Goal: Check status: Check status

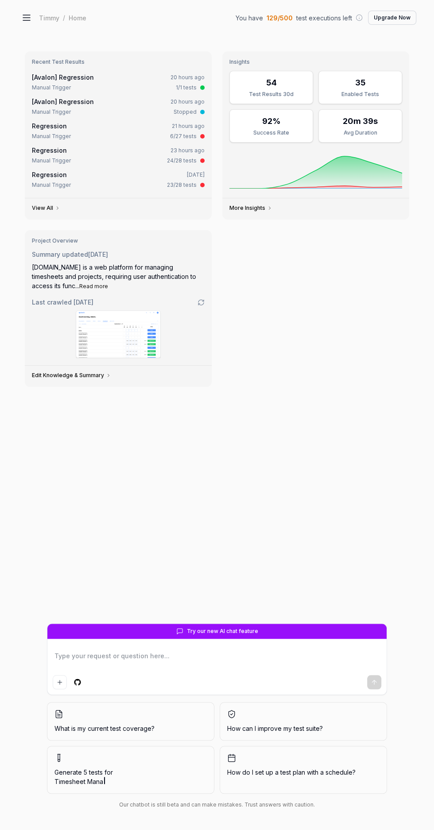
click at [64, 123] on link "Regression" at bounding box center [49, 126] width 35 height 8
type textarea "*"
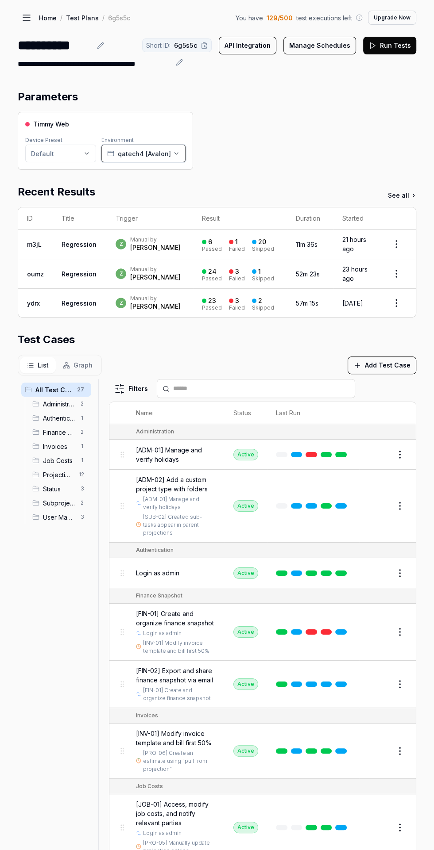
click at [173, 153] on icon "button" at bounding box center [176, 153] width 7 height 7
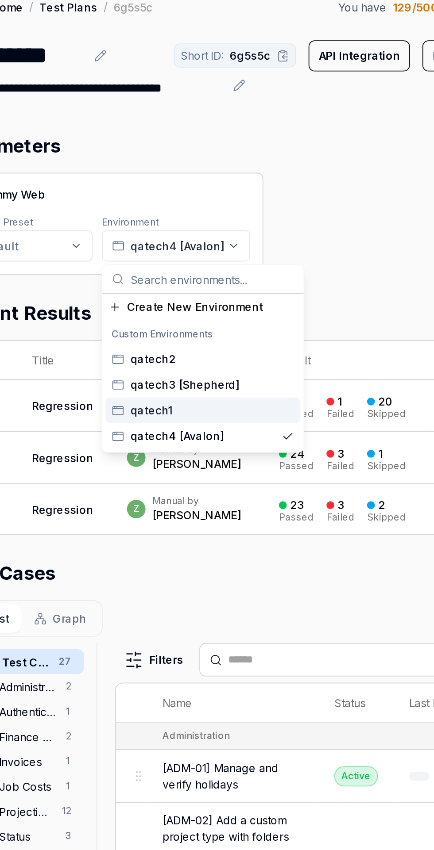
click at [172, 245] on div "qatech1" at bounding box center [159, 247] width 111 height 15
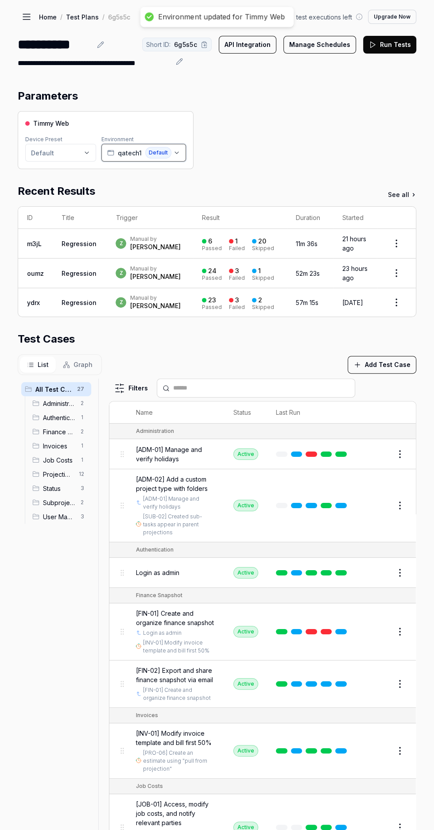
scroll to position [25, 0]
click at [358, 111] on div "Timmy Web Device Preset Default Environment qatech1 Default" at bounding box center [217, 140] width 398 height 58
click at [399, 36] on button "Run Tests" at bounding box center [389, 45] width 53 height 18
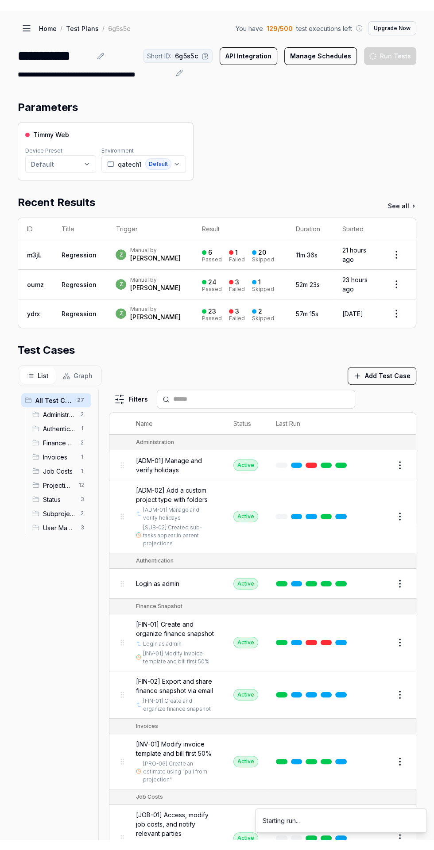
scroll to position [0, 0]
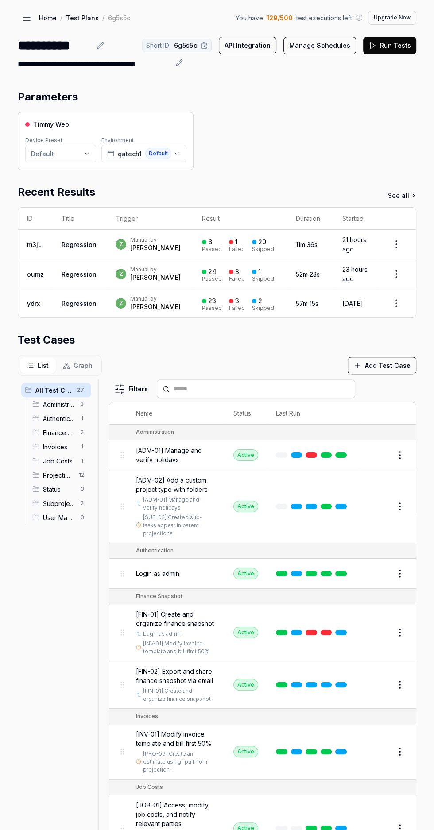
click at [30, 39] on div "**********" at bounding box center [55, 45] width 74 height 20
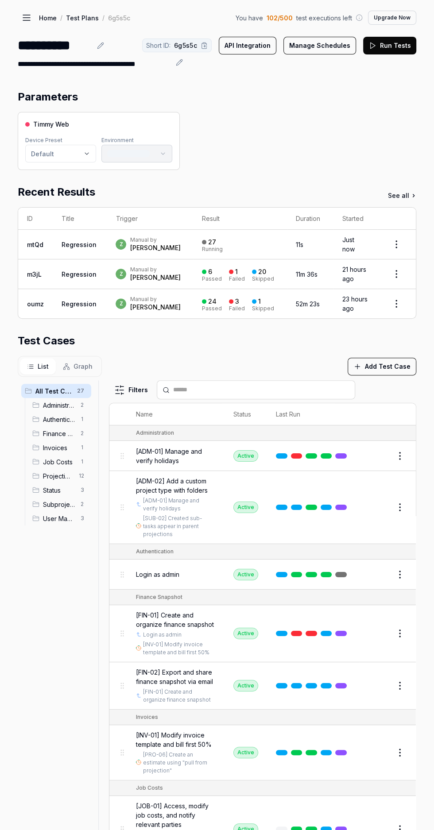
click at [235, 234] on td "27 Running" at bounding box center [240, 245] width 94 height 30
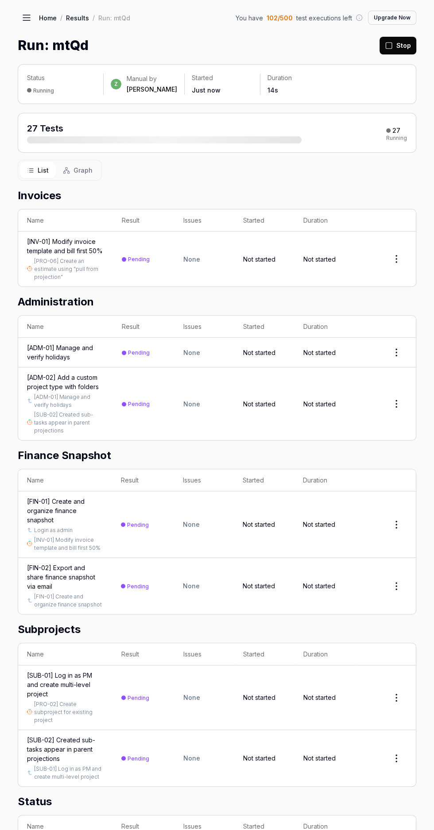
click at [22, 24] on button at bounding box center [27, 18] width 18 height 18
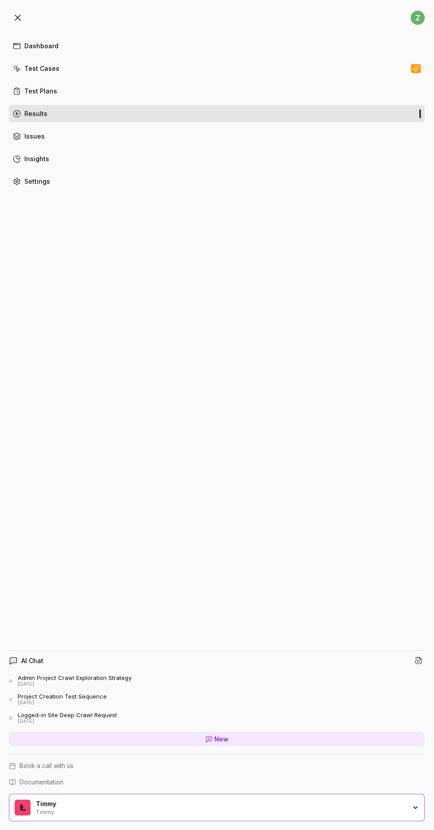
click at [18, 23] on button at bounding box center [18, 18] width 18 height 18
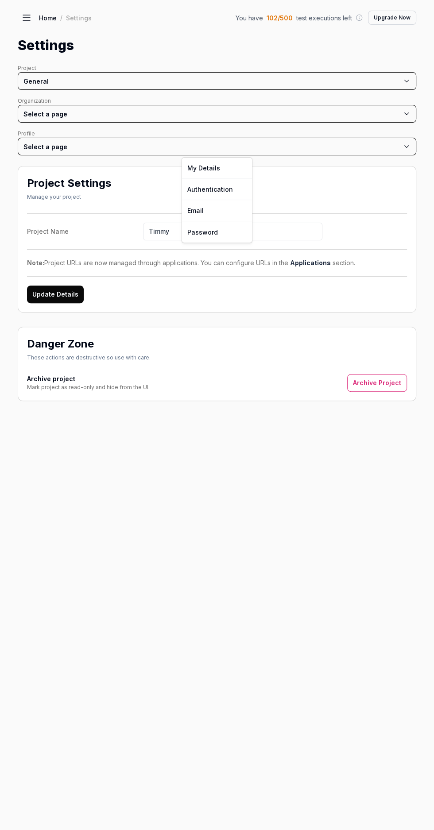
click at [132, 145] on html "z Dashboard Test Cases Test Plans Results Issues Insights Settings AI Chat Admi…" at bounding box center [217, 415] width 434 height 830
click at [192, 85] on html "z Dashboard Test Cases Test Plans Results Issues Insights Settings AI Chat Admi…" at bounding box center [217, 415] width 434 height 830
click at [223, 79] on html "z Dashboard Test Cases Test Plans Results Issues Insights Settings AI Chat Admi…" at bounding box center [217, 415] width 434 height 830
click at [217, 277] on link "Crawling" at bounding box center [217, 272] width 70 height 21
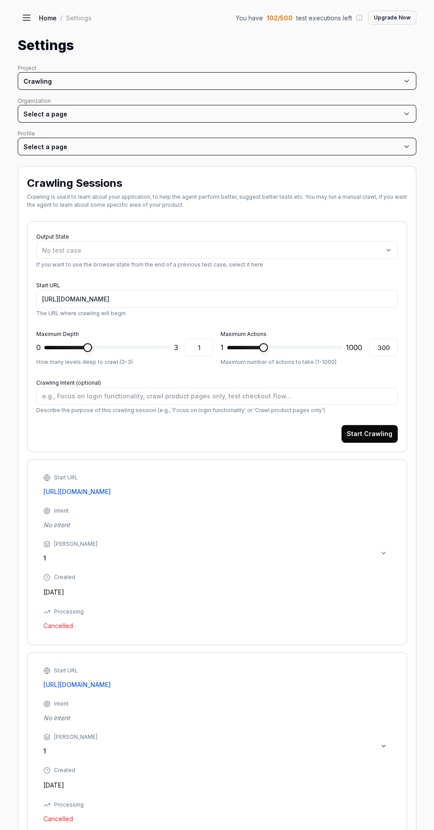
type textarea "*"
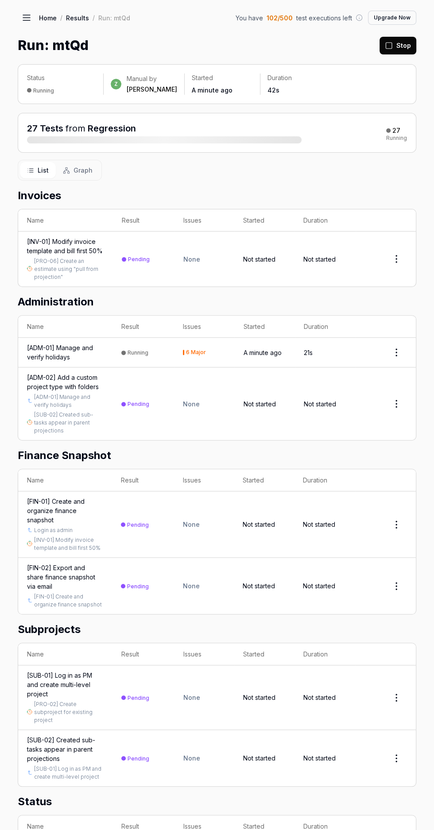
click at [84, 362] on div "[ADM-01] Manage and verify holidays" at bounding box center [65, 352] width 77 height 19
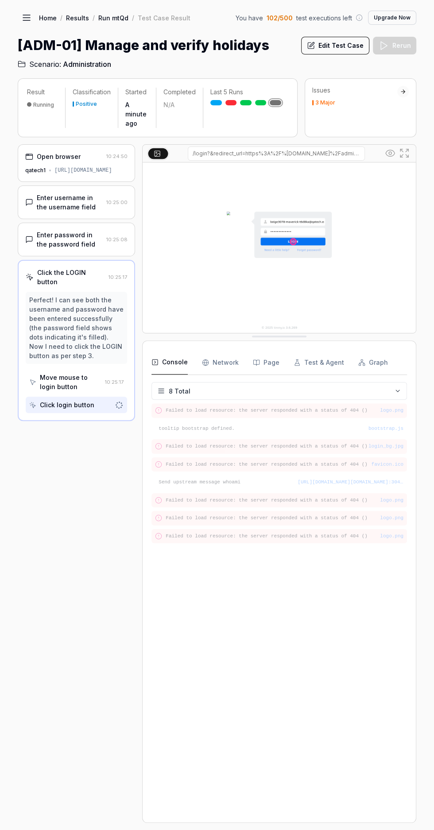
scroll to position [59, 0]
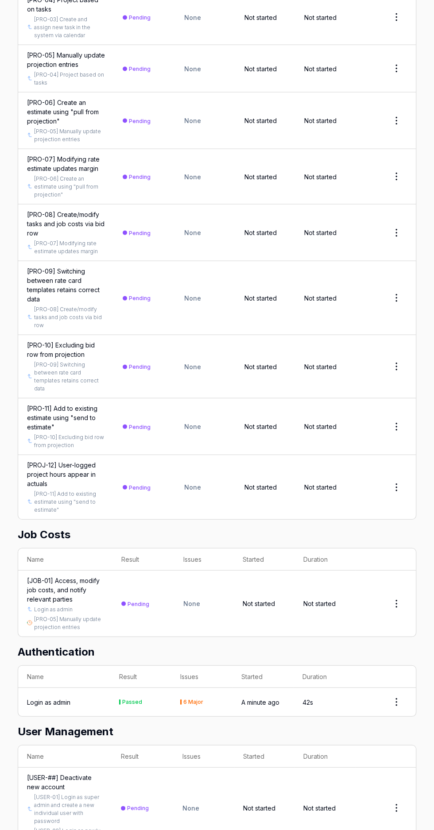
scroll to position [1295, 0]
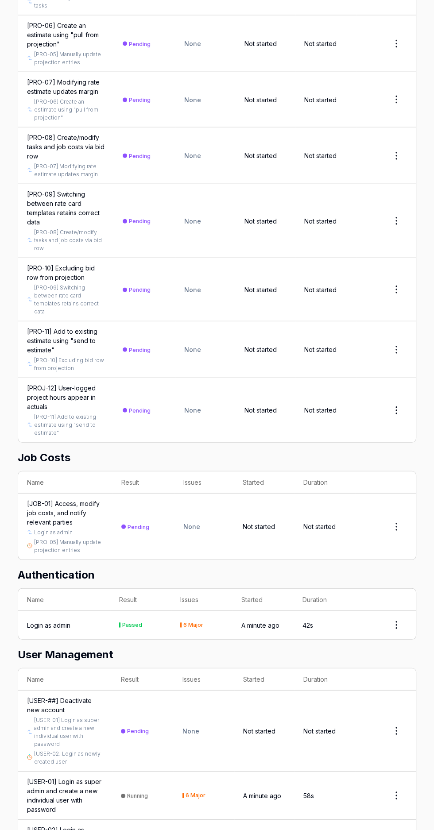
click at [88, 620] on div "Login as admin" at bounding box center [64, 624] width 74 height 9
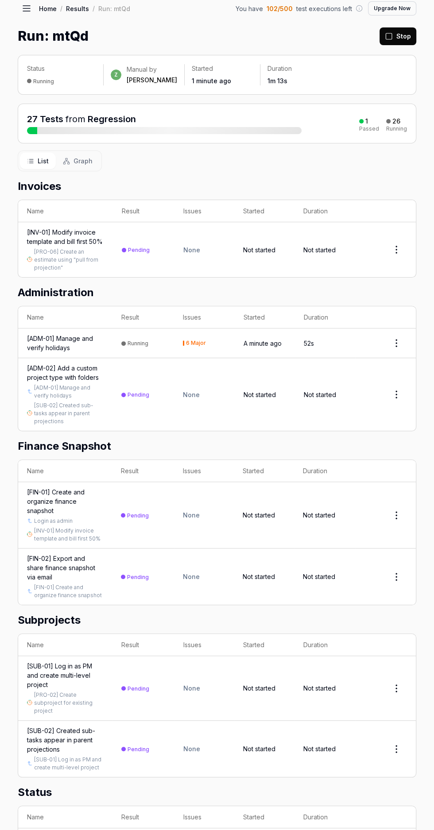
scroll to position [11, 0]
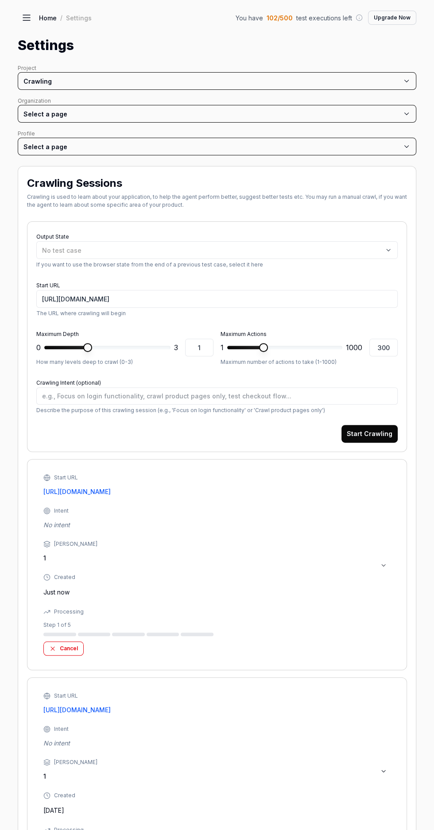
type textarea "*"
type input "293"
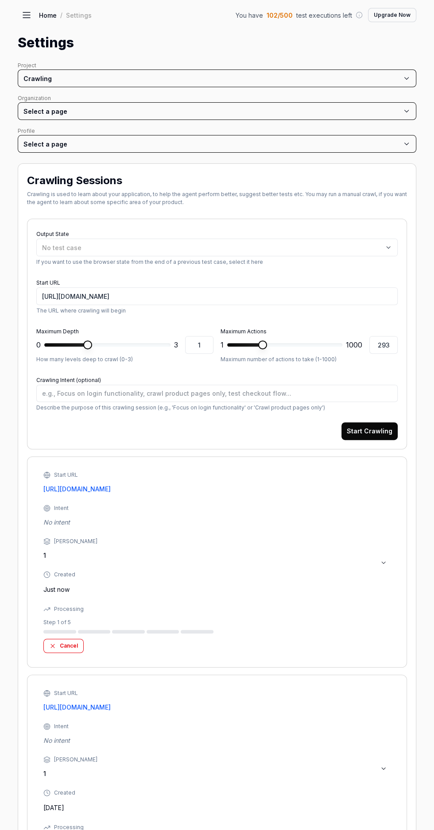
click at [74, 639] on button "Cancel" at bounding box center [63, 646] width 40 height 14
type textarea "*"
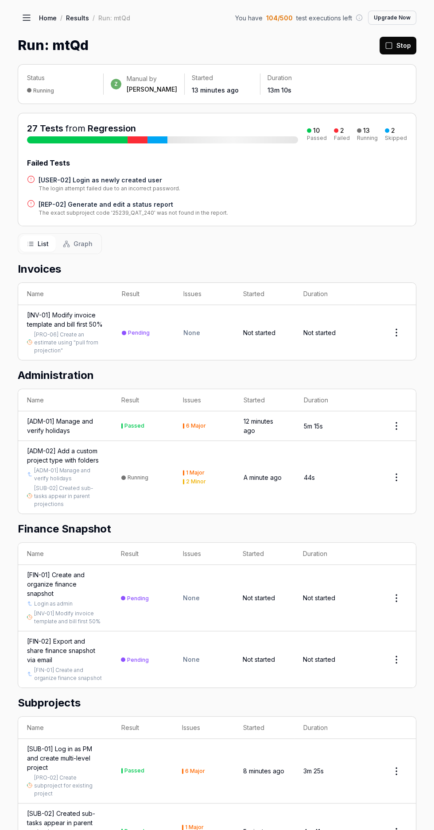
click at [134, 207] on h4 "[REP-02] Generate and edit a status report" at bounding box center [132, 204] width 189 height 9
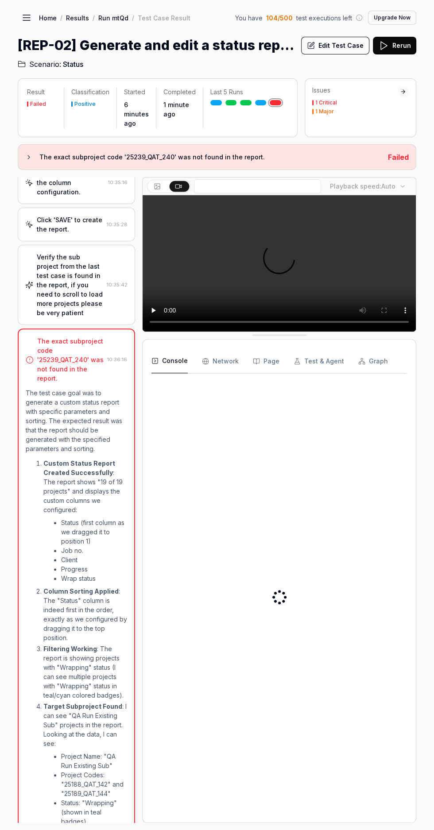
scroll to position [812, 0]
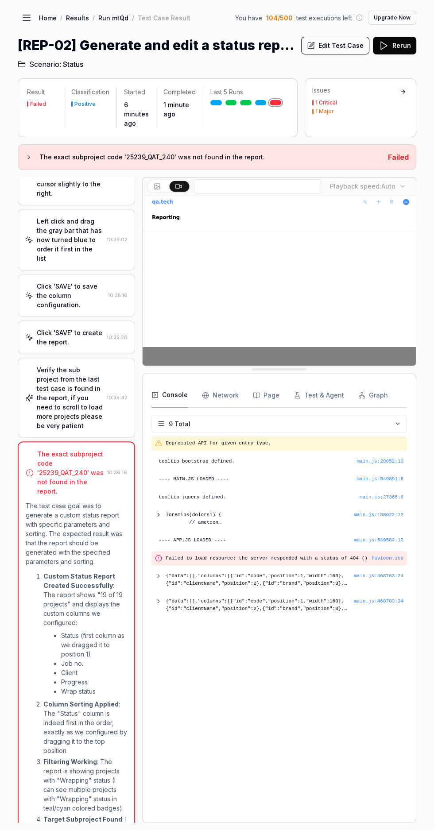
click at [92, 365] on div "Verify the sub project from the last test case is found in the report, if you n…" at bounding box center [70, 397] width 66 height 65
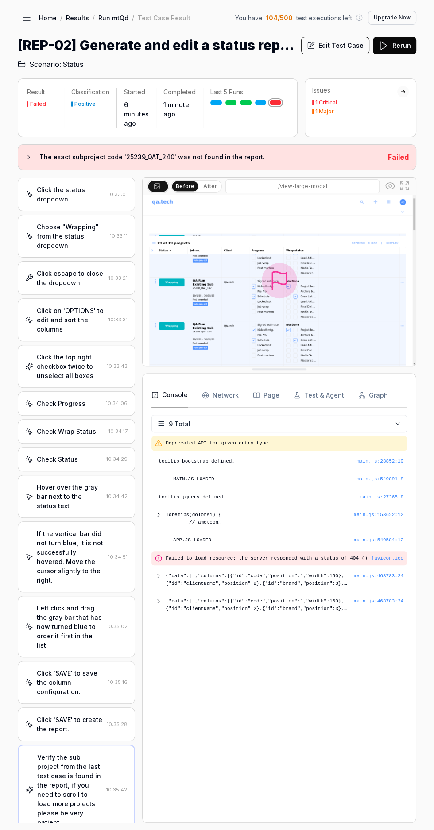
scroll to position [0, 0]
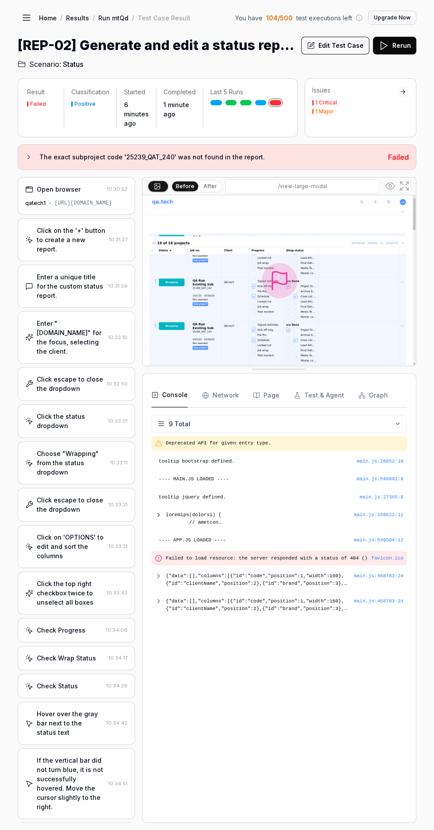
click at [373, 222] on img at bounding box center [278, 280] width 273 height 170
click at [322, 264] on img at bounding box center [278, 280] width 273 height 170
